Goal: Check status: Check status

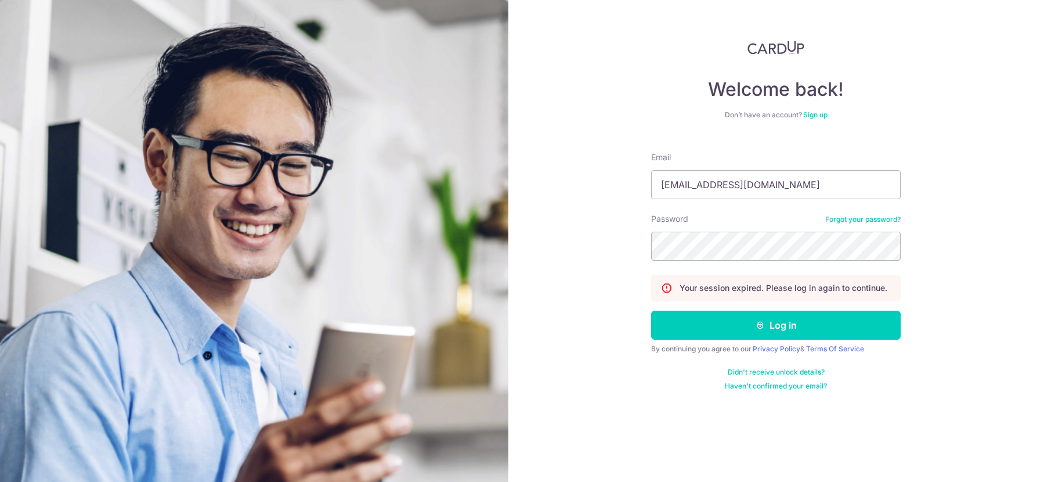
type input "[EMAIL_ADDRESS][DOMAIN_NAME]"
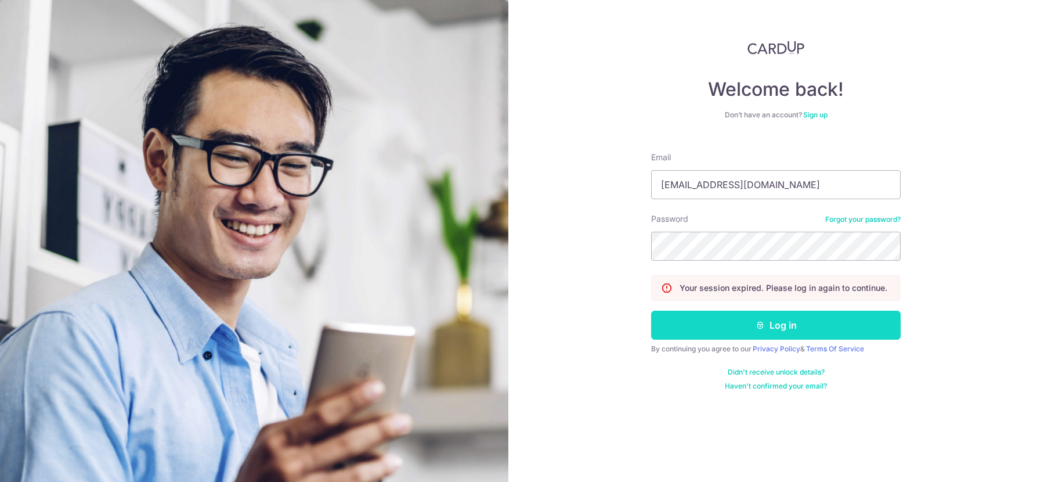
click at [704, 323] on button "Log in" at bounding box center [776, 324] width 250 height 29
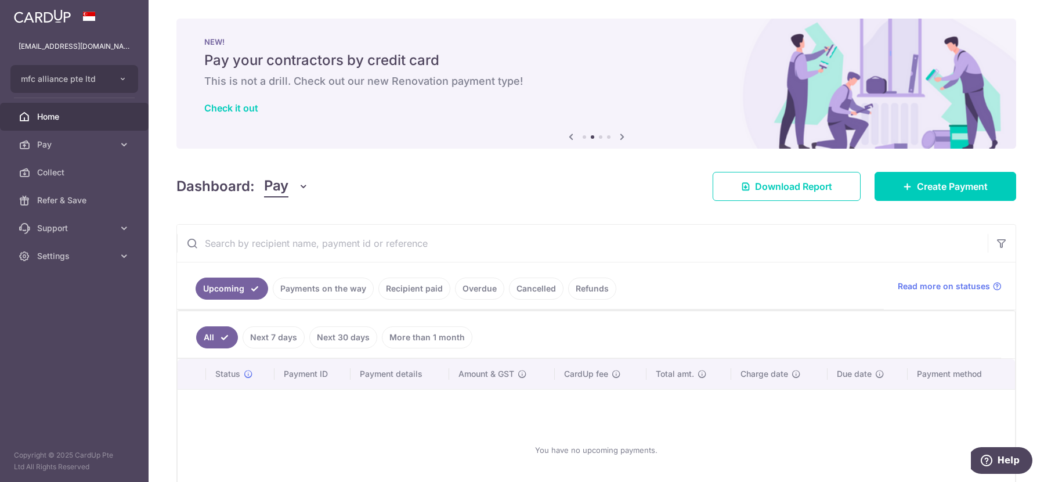
scroll to position [85, 0]
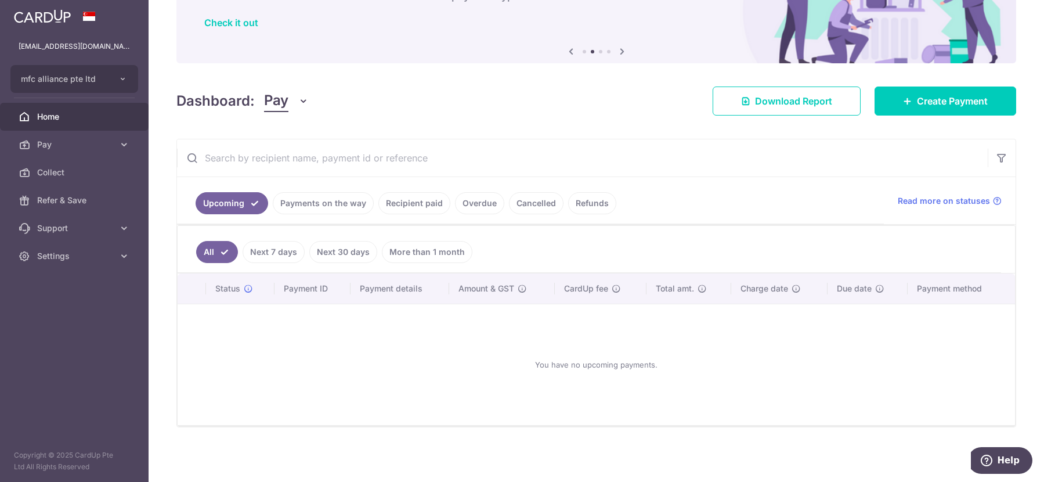
click at [311, 197] on link "Payments on the way" at bounding box center [323, 203] width 101 height 22
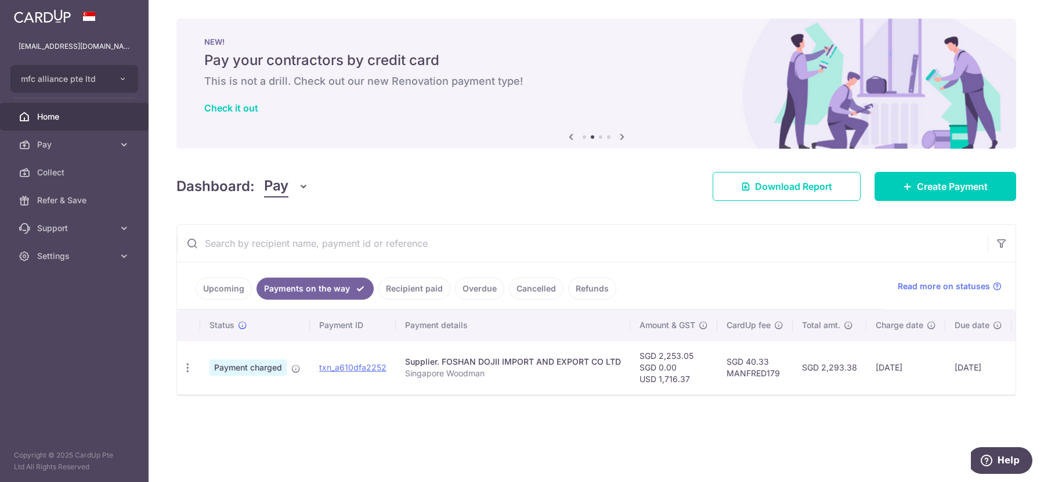
scroll to position [0, 0]
click at [348, 371] on link "txn_a610dfa2252" at bounding box center [352, 367] width 67 height 10
